Goal: Use online tool/utility: Utilize a website feature to perform a specific function

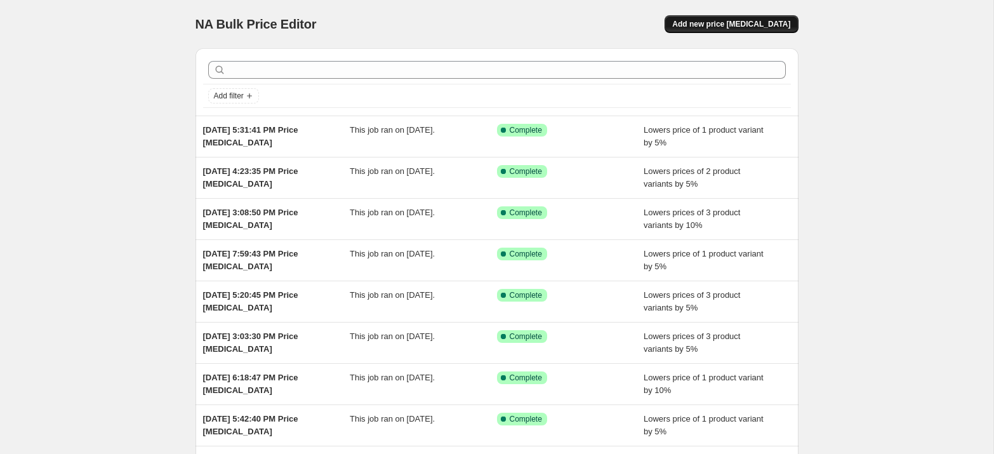
click at [733, 21] on span "Add new price [MEDICAL_DATA]" at bounding box center [731, 24] width 118 height 10
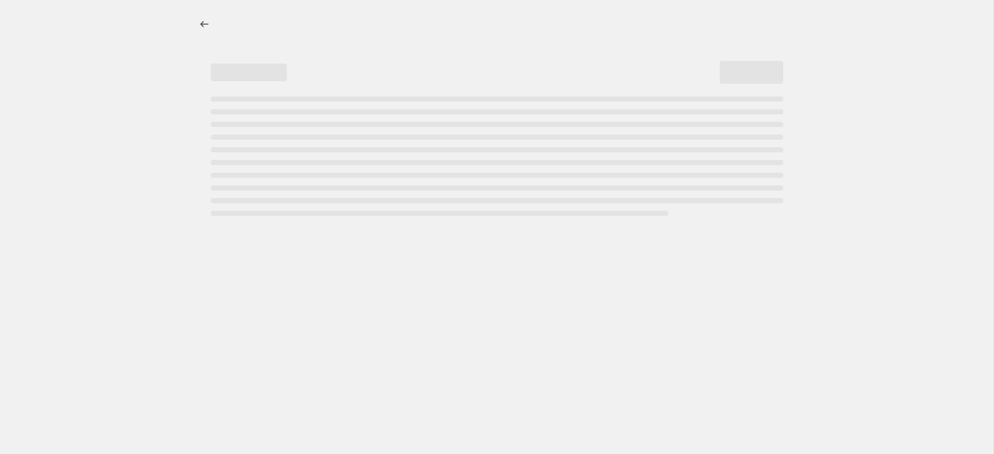
select select "percentage"
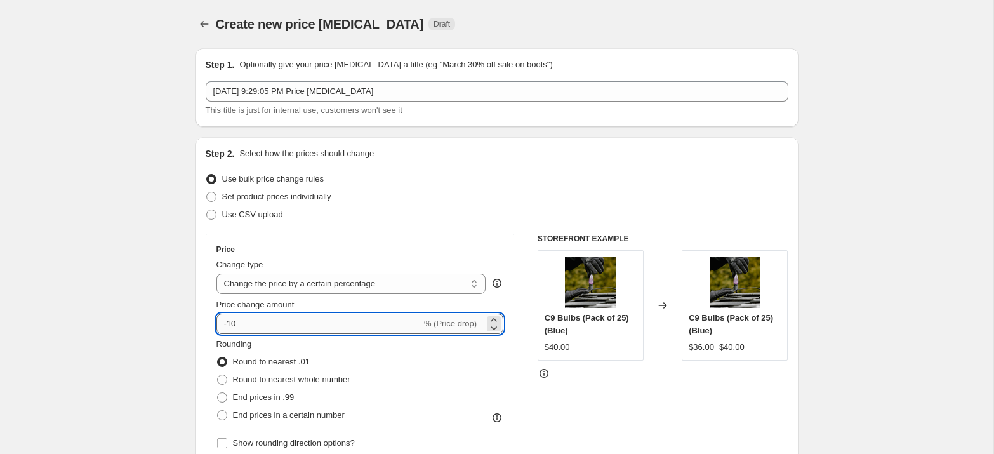
click at [252, 324] on input "-10" at bounding box center [319, 324] width 205 height 20
type input "-15"
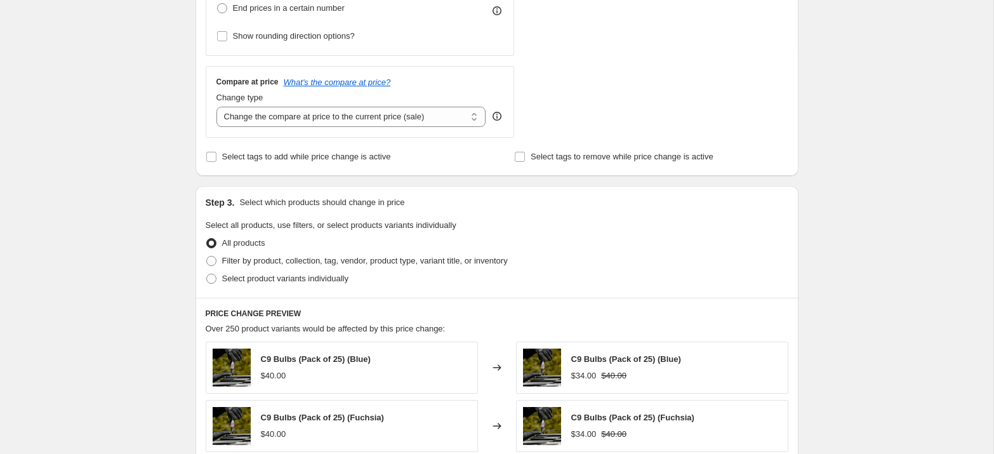
scroll to position [419, 0]
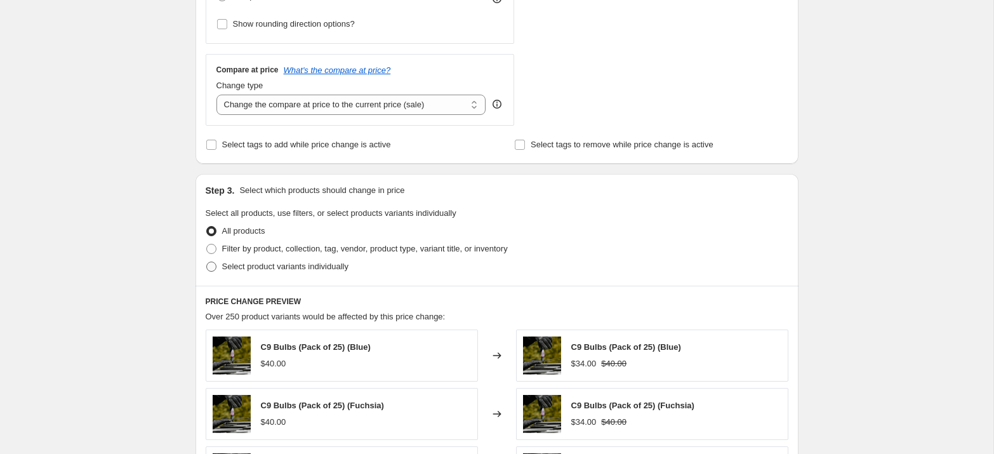
click at [271, 268] on span "Select product variants individually" at bounding box center [285, 267] width 126 height 10
click at [207, 262] on input "Select product variants individually" at bounding box center [206, 262] width 1 height 1
radio input "true"
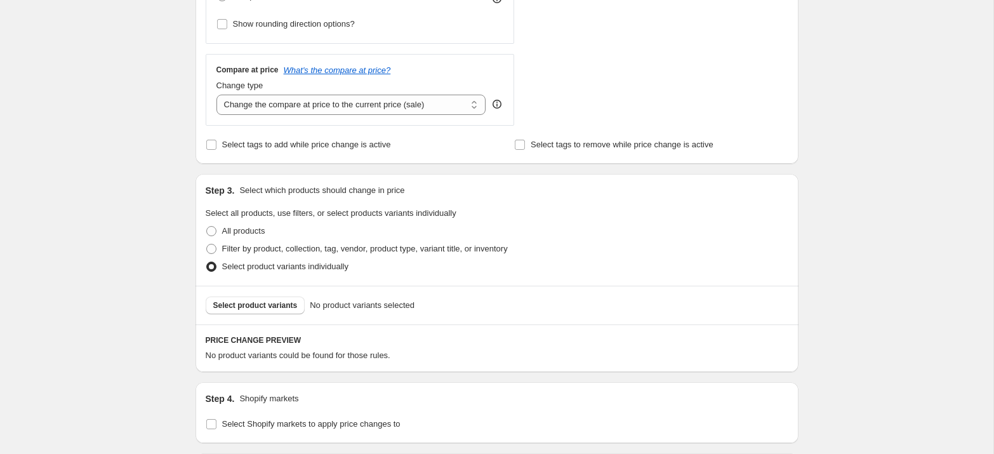
click at [261, 313] on div "Select product variants No product variants selected" at bounding box center [497, 305] width 603 height 39
click at [260, 310] on button "Select product variants" at bounding box center [256, 306] width 100 height 18
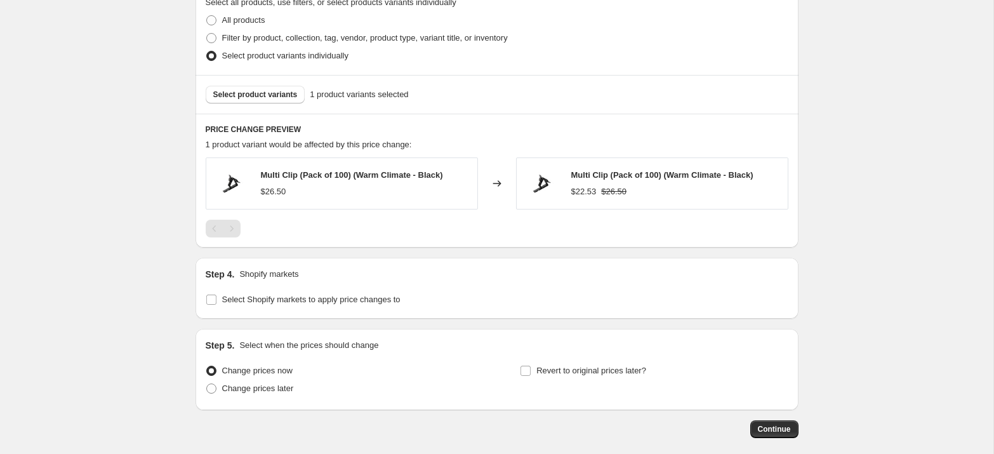
scroll to position [689, 0]
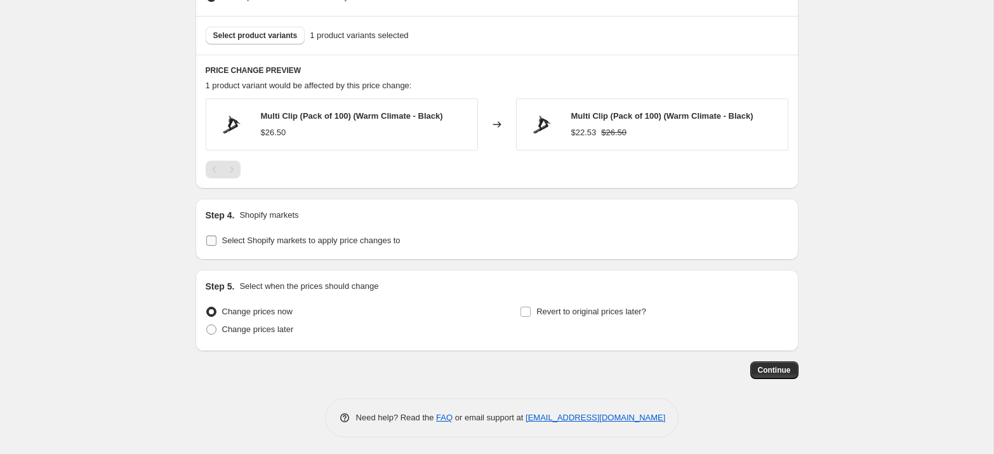
click at [225, 239] on span "Select Shopify markets to apply price changes to" at bounding box center [311, 241] width 178 height 10
click at [217, 239] on input "Select Shopify markets to apply price changes to" at bounding box center [211, 241] width 10 height 10
checkbox input "true"
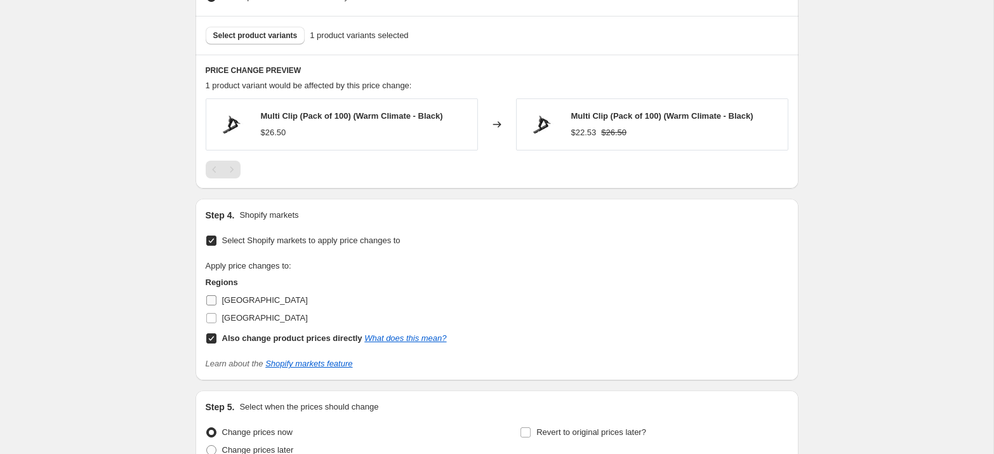
click at [222, 297] on span "[GEOGRAPHIC_DATA]" at bounding box center [265, 300] width 86 height 10
click at [217, 297] on input "[GEOGRAPHIC_DATA]" at bounding box center [211, 300] width 10 height 10
checkbox input "true"
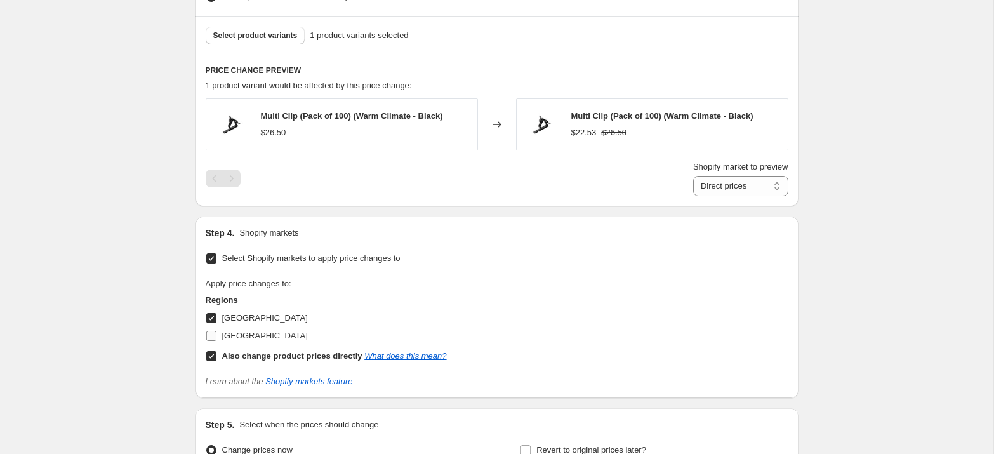
click at [230, 331] on span "[GEOGRAPHIC_DATA]" at bounding box center [265, 336] width 86 height 10
click at [217, 331] on input "[GEOGRAPHIC_DATA]" at bounding box center [211, 336] width 10 height 10
checkbox input "true"
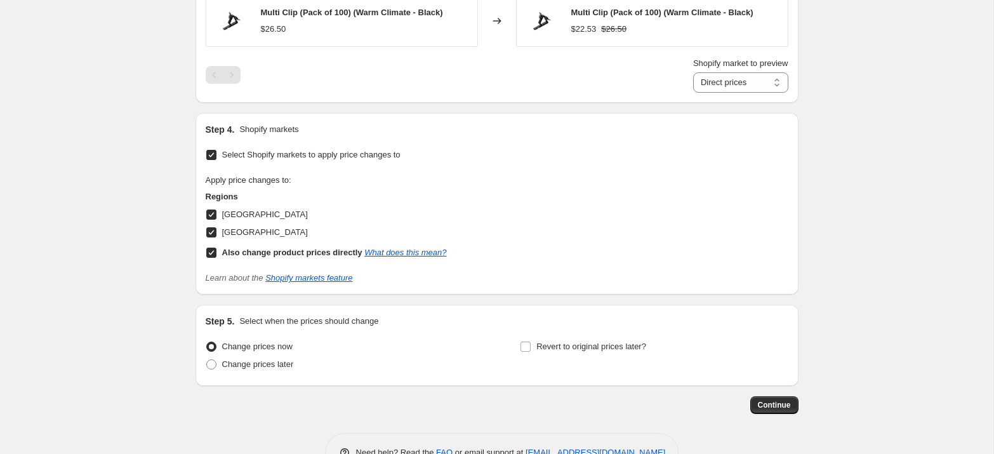
scroll to position [827, 0]
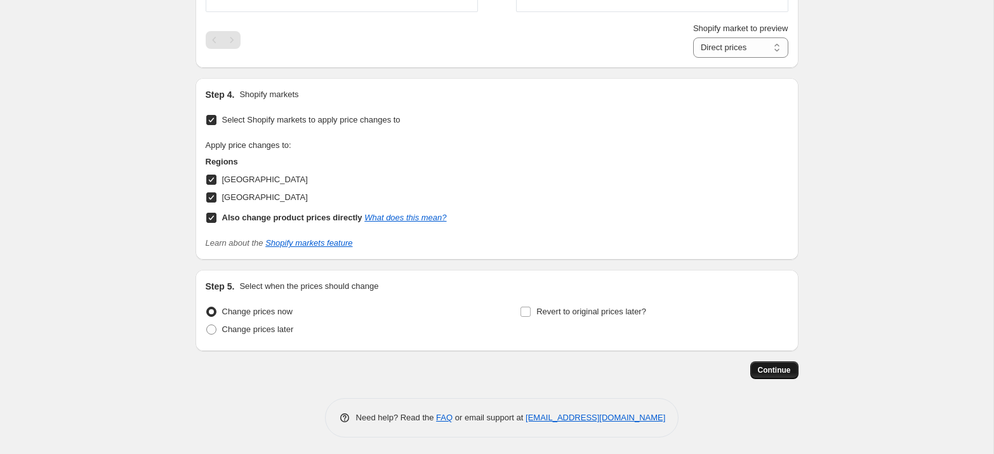
click at [778, 368] on span "Continue" at bounding box center [774, 370] width 33 height 10
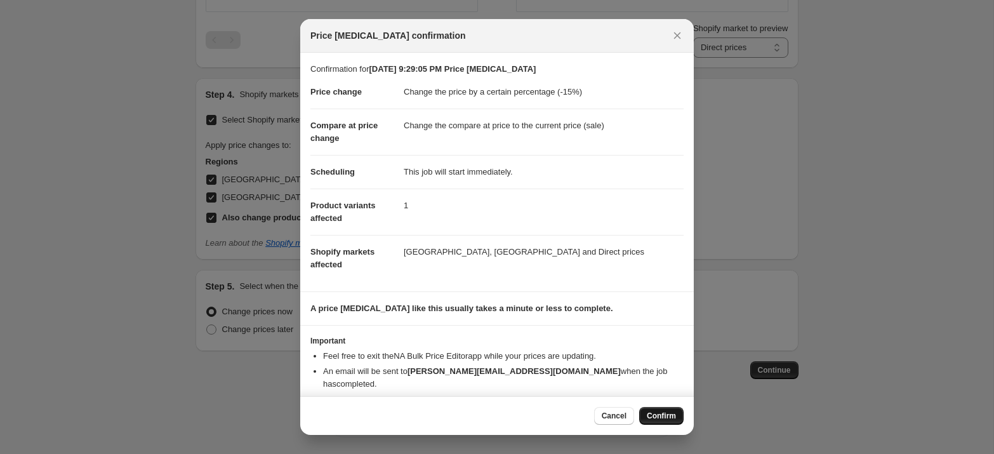
click at [655, 412] on span "Confirm" at bounding box center [661, 416] width 29 height 10
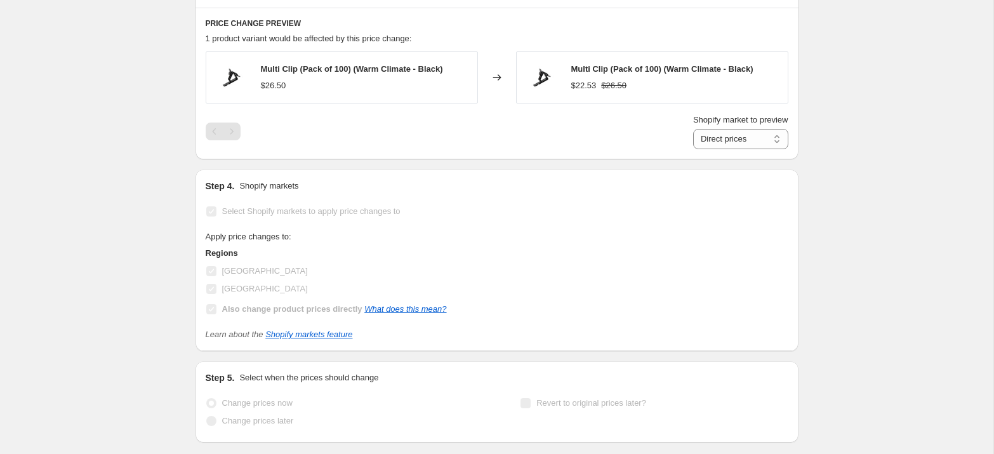
scroll to position [860, 0]
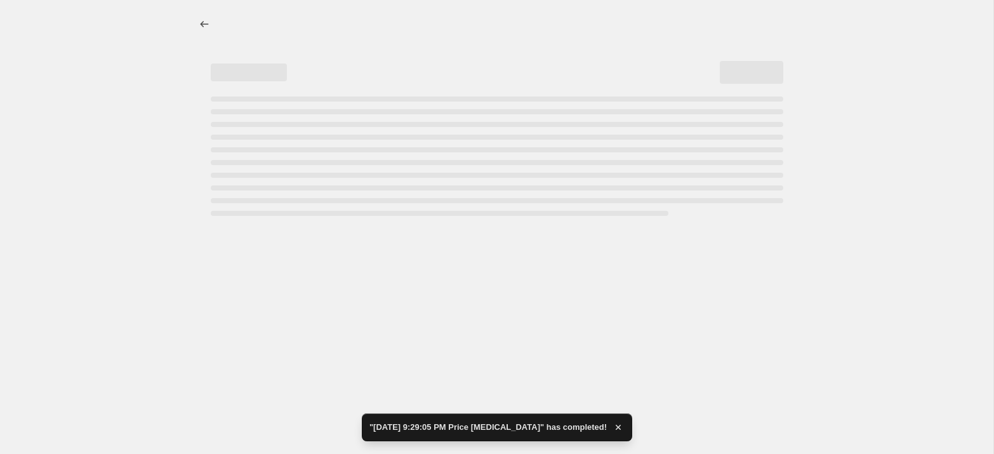
select select "percentage"
